Goal: Information Seeking & Learning: Understand process/instructions

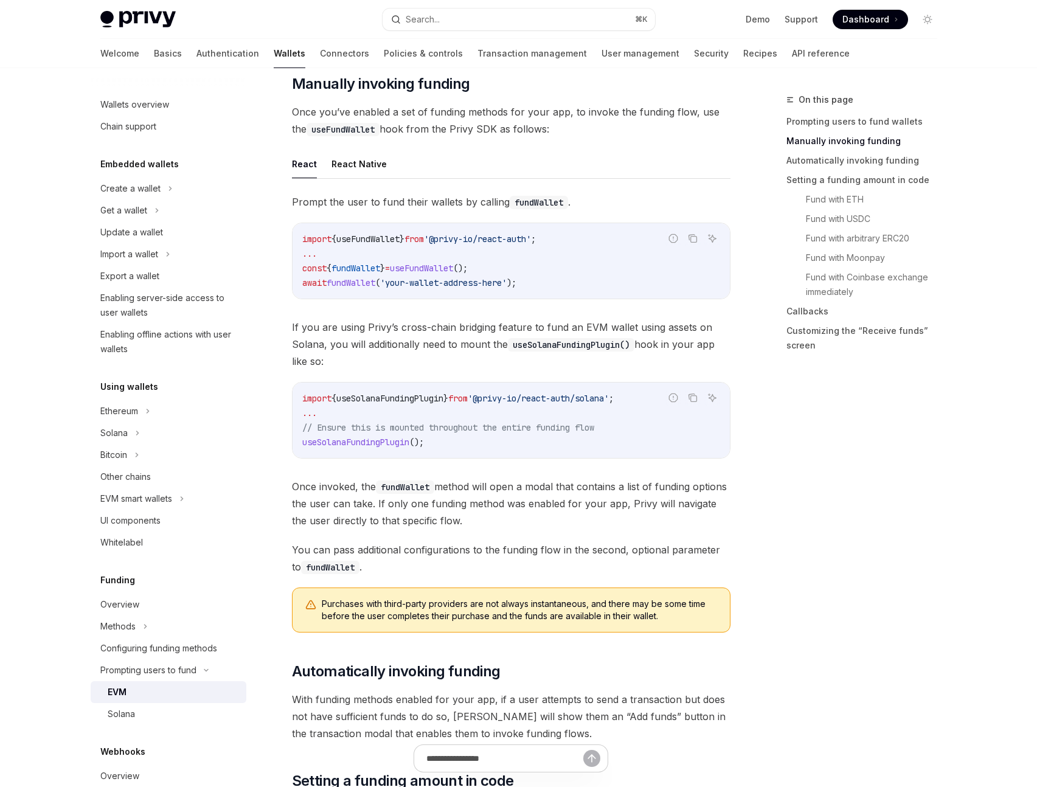
scroll to position [341, 0]
click at [448, 399] on span "}" at bounding box center [445, 399] width 5 height 11
drag, startPoint x: 287, startPoint y: 329, endPoint x: 357, endPoint y: 329, distance: 69.9
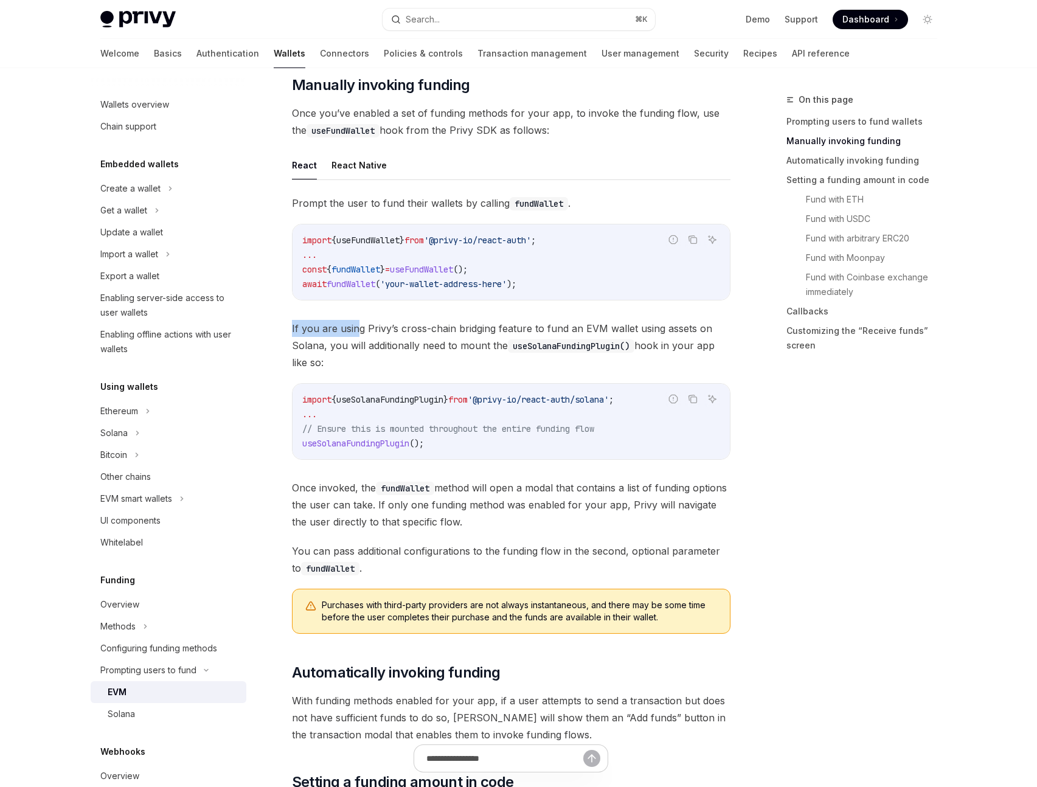
click at [357, 329] on span "If you are using Privy’s cross-chain bridging feature to fund an EVM wallet usi…" at bounding box center [511, 345] width 438 height 51
click at [356, 330] on span "If you are using Privy’s cross-chain bridging feature to fund an EVM wallet usi…" at bounding box center [511, 345] width 438 height 51
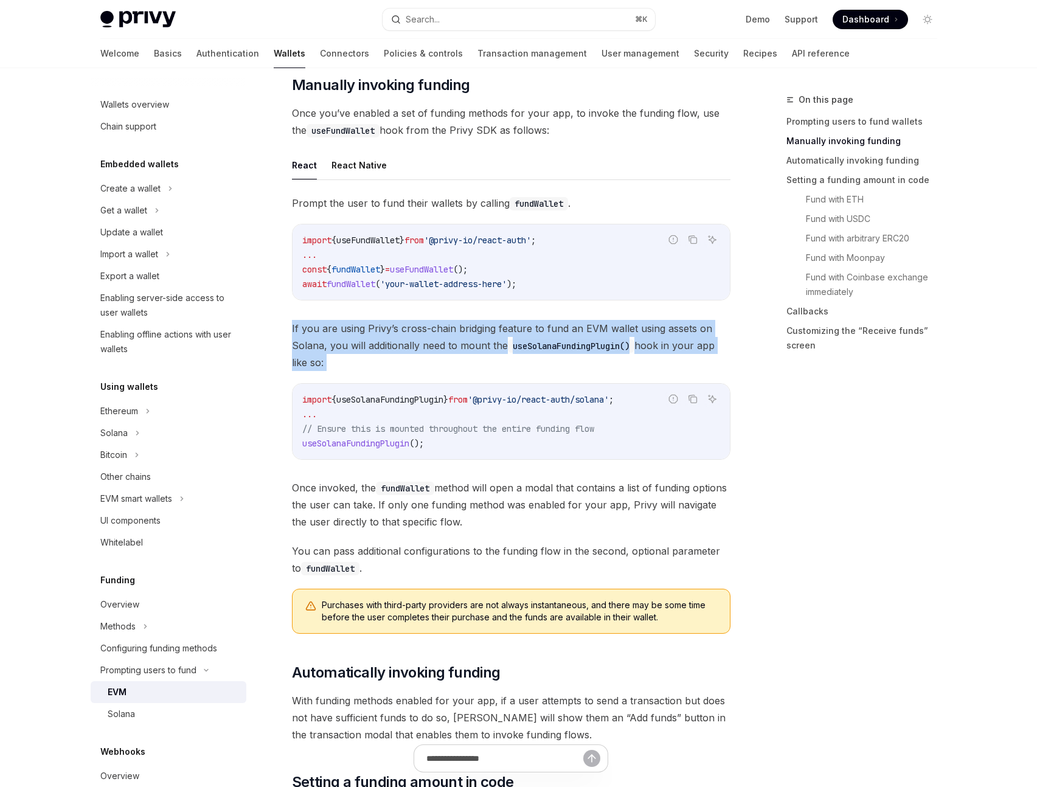
click at [356, 330] on span "If you are using Privy’s cross-chain bridging feature to fund an EVM wallet usi…" at bounding box center [511, 345] width 438 height 51
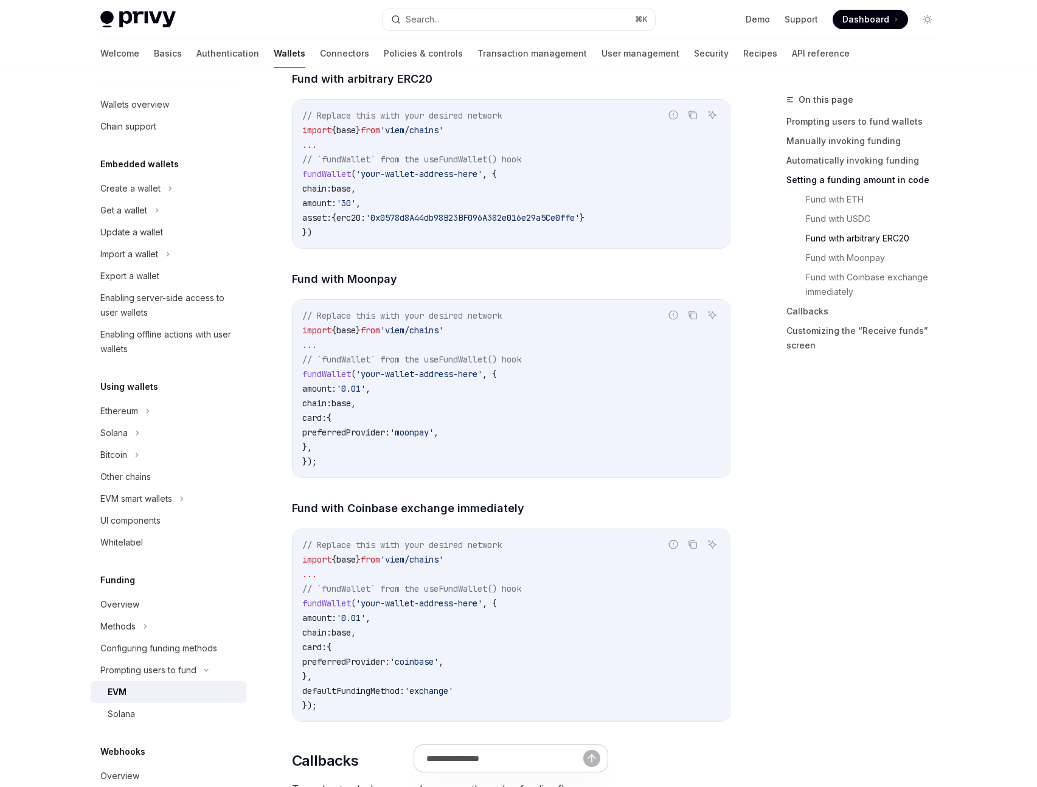
scroll to position [2048, 0]
click at [451, 221] on span "'0x0578d8A44db98B23BF096A382e016e29a5Ce0ffe'" at bounding box center [472, 220] width 214 height 11
